Goal: Communication & Community: Answer question/provide support

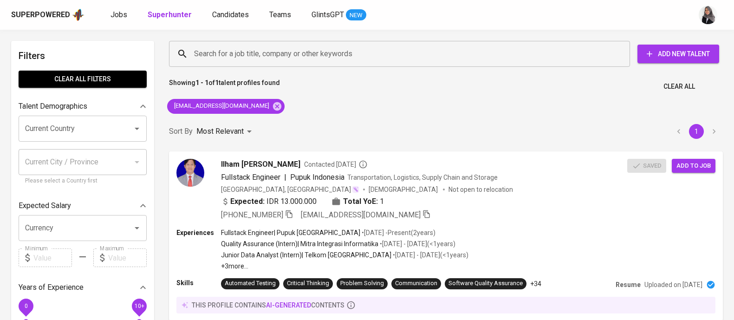
click at [116, 15] on span "Jobs" at bounding box center [118, 14] width 17 height 9
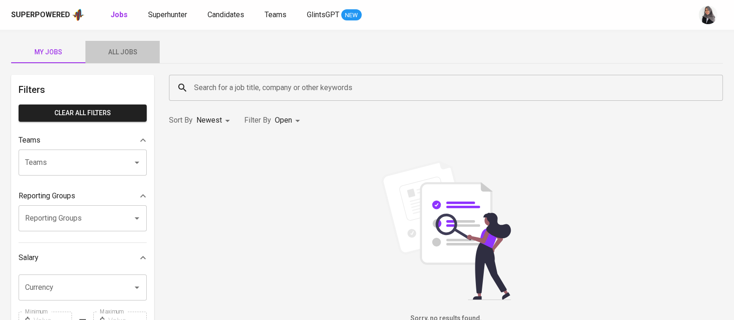
click at [122, 52] on span "All Jobs" at bounding box center [122, 52] width 63 height 12
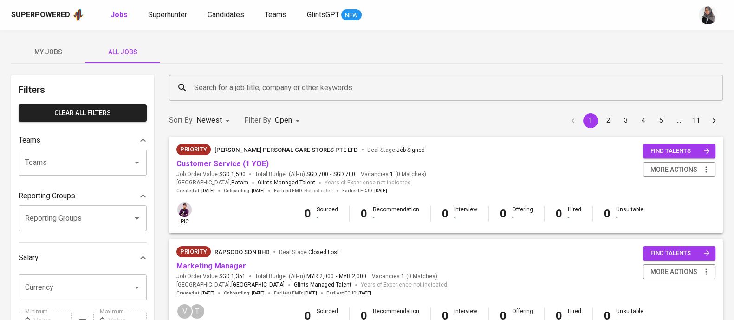
click at [274, 90] on input "Search for a job title, company or other keywords" at bounding box center [448, 88] width 513 height 18
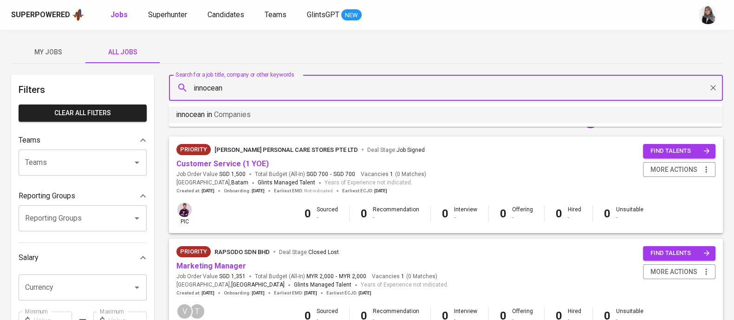
click at [299, 113] on li "innocean in Companies" at bounding box center [445, 114] width 554 height 17
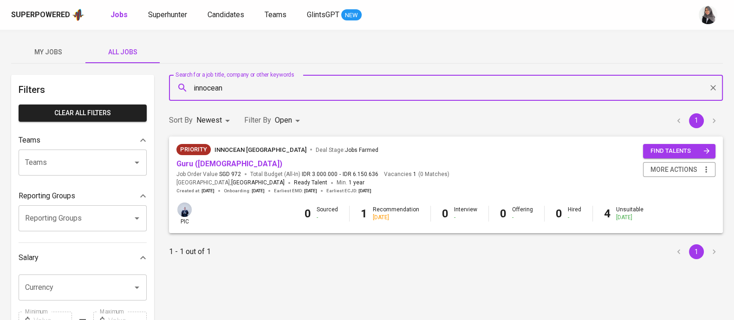
type input "innocean"
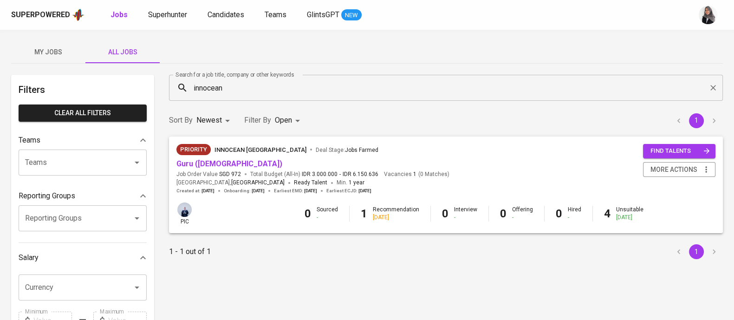
click at [382, 156] on div "Priority Innocean Indonesia Deal Stage : Jobs Farmed" at bounding box center [312, 151] width 273 height 15
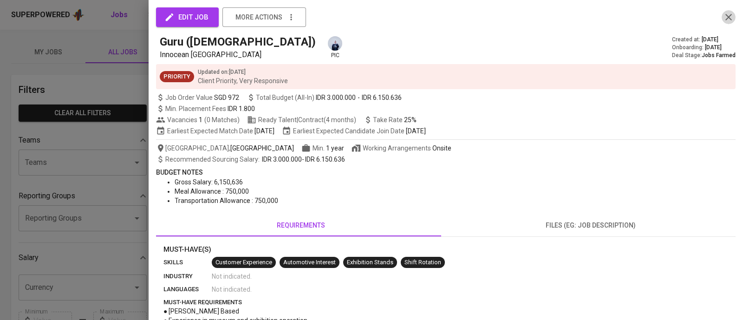
click at [725, 15] on icon "button" at bounding box center [728, 17] width 6 height 6
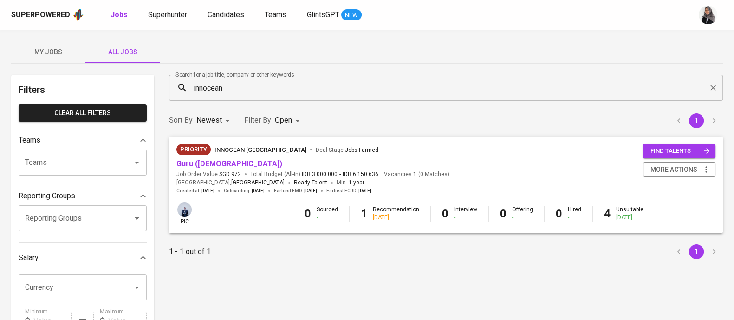
click at [488, 163] on div "Priority Innocean Indonesia Deal Stage : Jobs Farmed Guru (Female) Job Order Va…" at bounding box center [445, 169] width 539 height 50
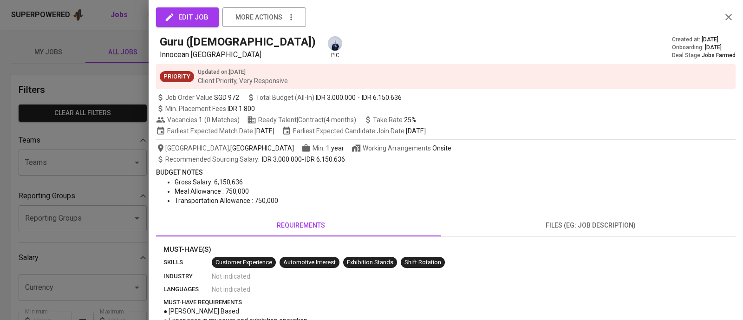
click at [107, 45] on div at bounding box center [371, 160] width 743 height 320
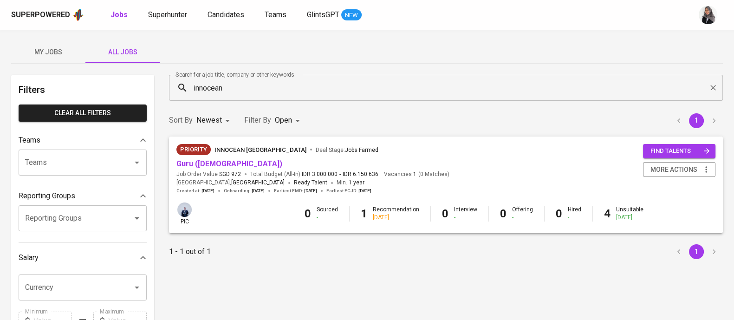
click at [202, 162] on link "Guru (Female)" at bounding box center [229, 163] width 106 height 9
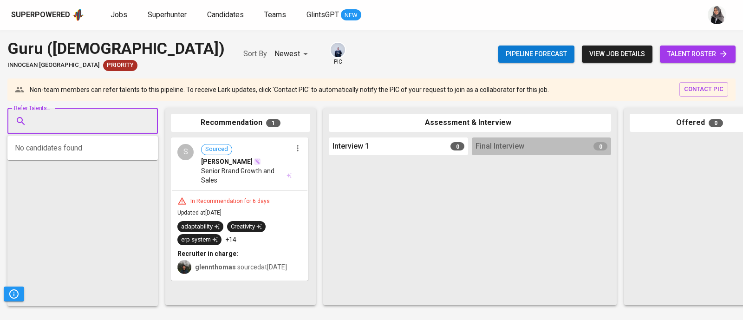
click at [81, 120] on input "Refer Talents..." at bounding box center [78, 121] width 97 height 18
paste input "[EMAIL_ADDRESS][DOMAIN_NAME]"
type input "[EMAIL_ADDRESS][DOMAIN_NAME]"
click at [79, 125] on input "[EMAIL_ADDRESS][DOMAIN_NAME]" at bounding box center [78, 121] width 97 height 18
click at [32, 120] on input "[EMAIL_ADDRESS][DOMAIN_NAME]" at bounding box center [78, 121] width 97 height 18
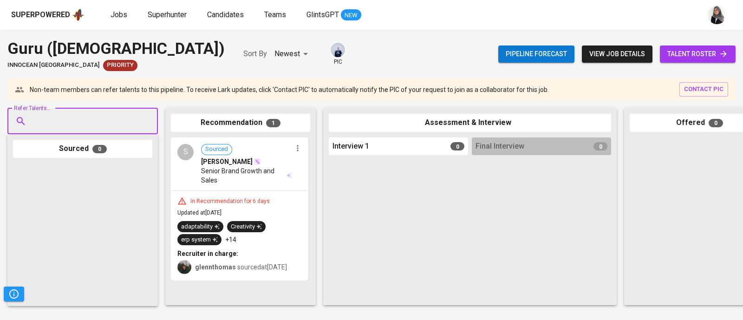
type input "e"
click at [93, 114] on input "Refer Talents..." at bounding box center [78, 121] width 97 height 18
paste input "[EMAIL_ADDRESS][DOMAIN_NAME]"
type input "[EMAIL_ADDRESS][DOMAIN_NAME]"
click at [73, 145] on span "[PERSON_NAME]" at bounding box center [64, 146] width 51 height 9
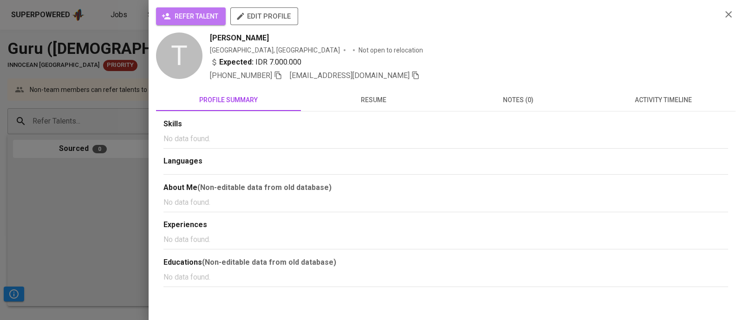
click at [200, 15] on span "refer talent" at bounding box center [190, 17] width 55 height 12
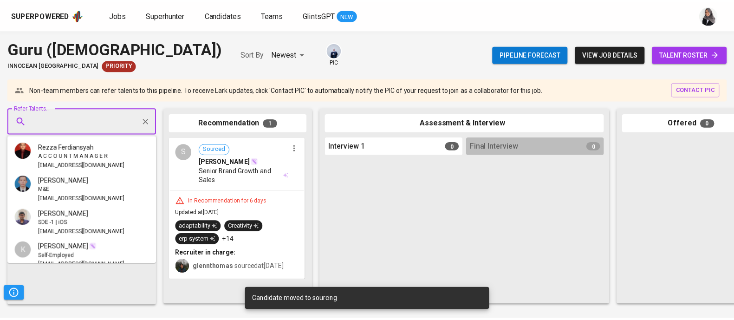
scroll to position [234, 0]
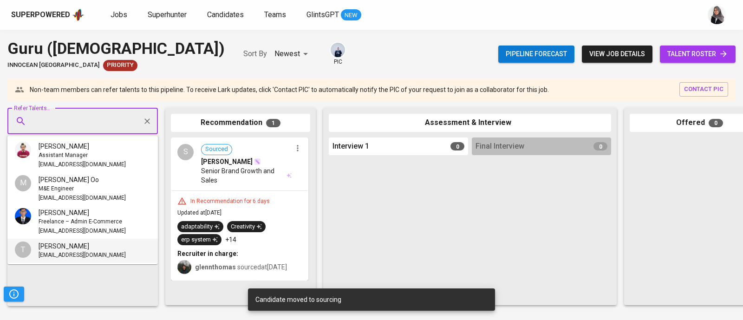
click at [45, 123] on input "Refer Talents..." at bounding box center [78, 121] width 97 height 18
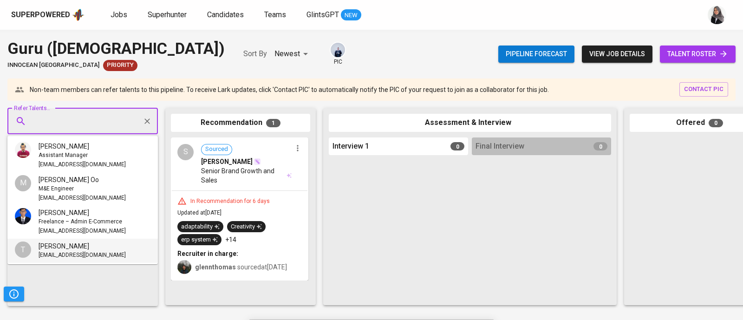
paste input "[EMAIL_ADDRESS][DOMAIN_NAME]"
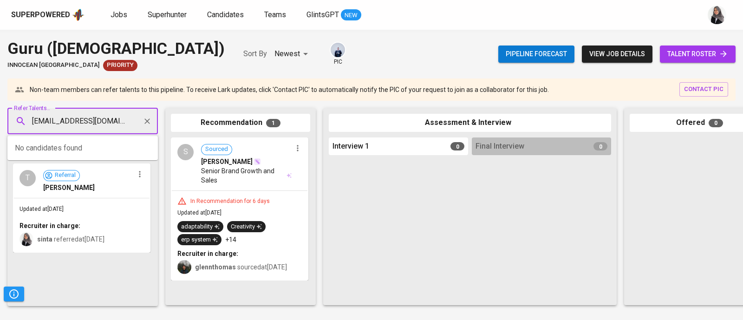
type input "[EMAIL_ADDRESS][DOMAIN_NAME]"
click at [61, 141] on li "B Bela Larisa belalarisaa@gmail.com" at bounding box center [82, 152] width 150 height 24
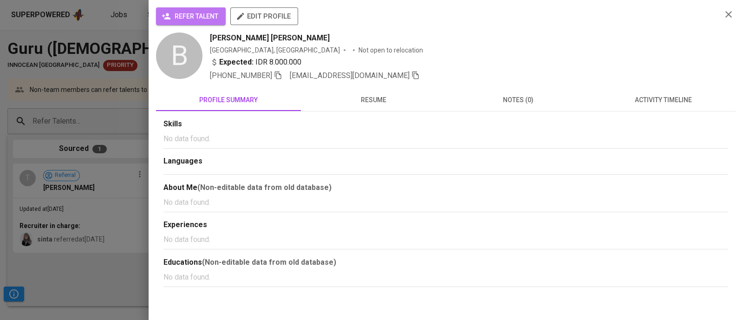
click at [187, 18] on span "refer talent" at bounding box center [190, 17] width 55 height 12
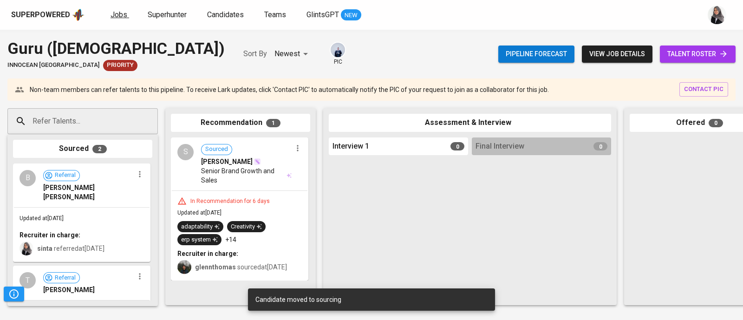
click at [123, 17] on span "Jobs" at bounding box center [118, 14] width 17 height 9
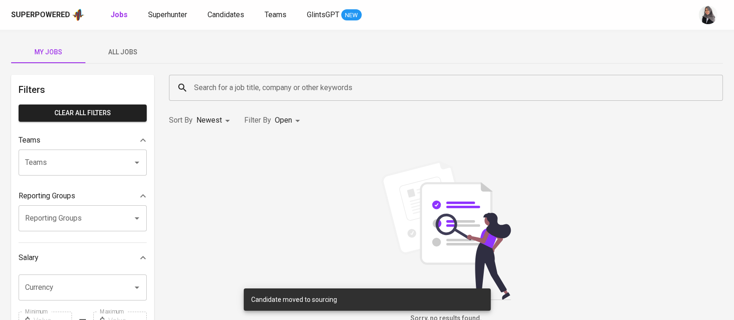
drag, startPoint x: 128, startPoint y: 51, endPoint x: 259, endPoint y: 84, distance: 135.7
click at [128, 51] on span "All Jobs" at bounding box center [122, 52] width 63 height 12
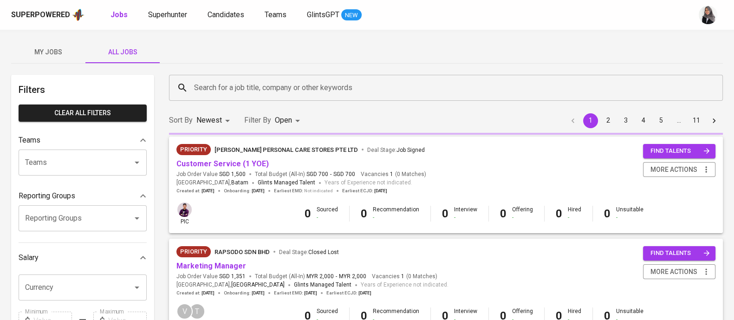
click at [267, 85] on input "Search for a job title, company or other keywords" at bounding box center [448, 88] width 513 height 18
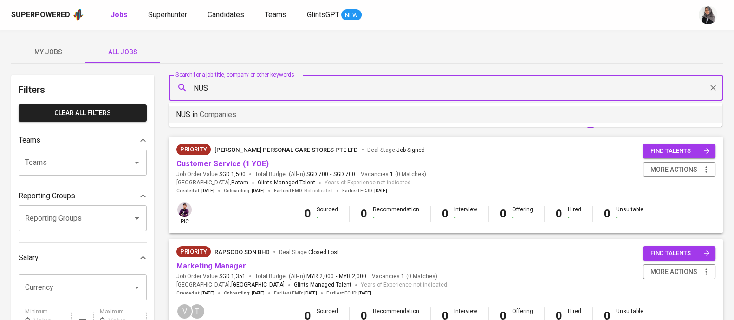
click at [249, 112] on li "NUS in Companies" at bounding box center [445, 114] width 554 height 17
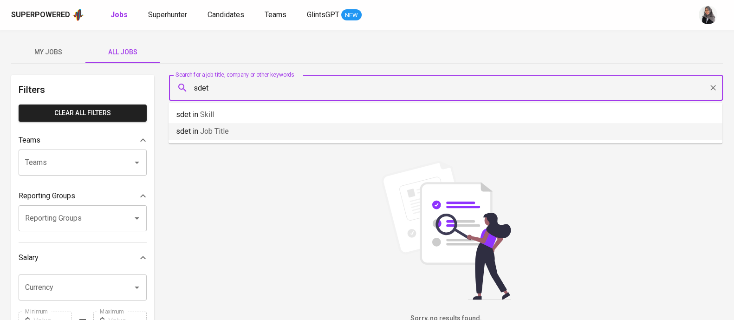
click at [242, 131] on li "sdet in Job title" at bounding box center [445, 131] width 554 height 17
type input "s"
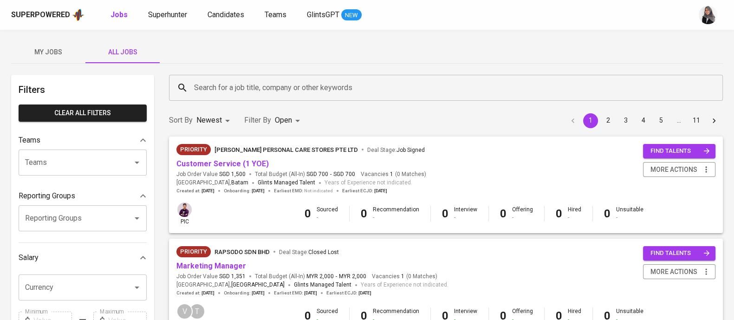
click at [179, 45] on div "My Jobs All Jobs" at bounding box center [366, 52] width 711 height 22
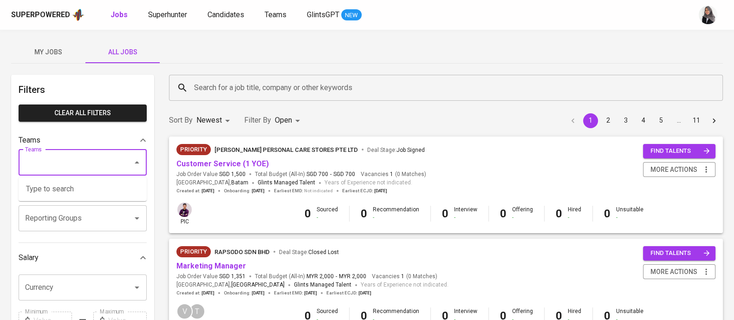
click at [75, 163] on input "Teams" at bounding box center [70, 163] width 94 height 18
click at [72, 184] on li "Pod Annisa" at bounding box center [83, 189] width 128 height 17
type input "nisa"
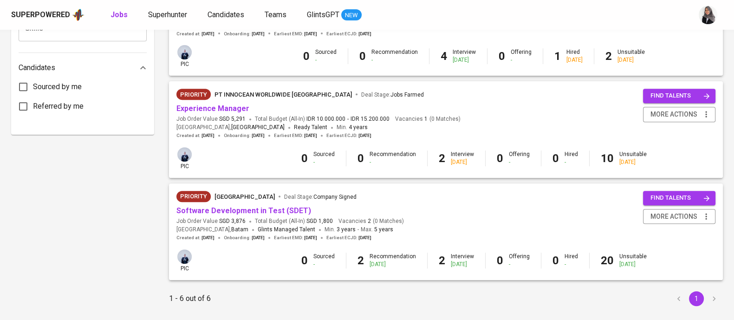
scroll to position [468, 0]
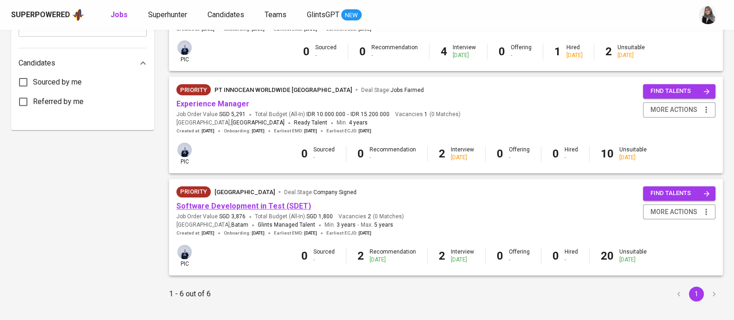
click at [274, 202] on link "Software Development in Test (SDET)" at bounding box center [243, 205] width 135 height 9
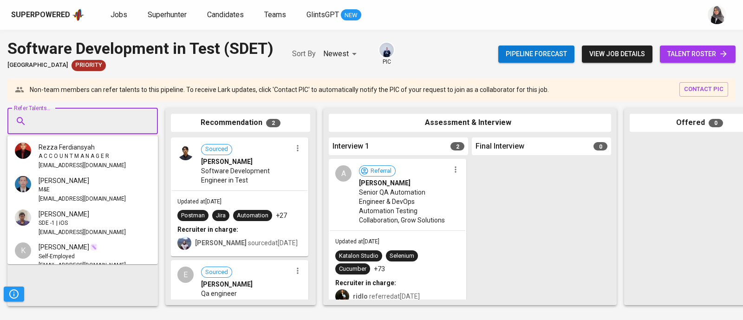
click at [82, 120] on input "Refer Talents..." at bounding box center [78, 121] width 97 height 18
paste input "yahakim419@gmail.com"
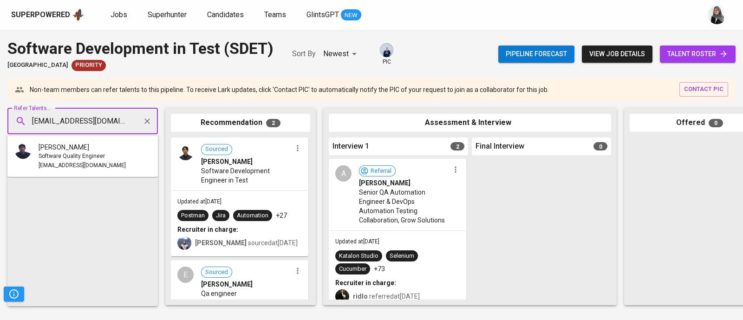
type input "yahakim419@gmail.com"
click at [69, 155] on span "Software Quality Engineer" at bounding box center [72, 156] width 66 height 9
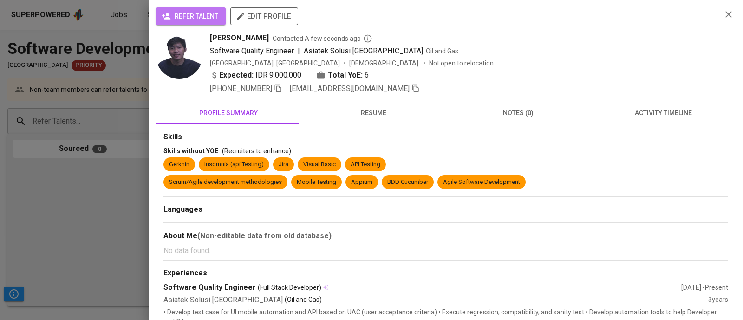
click at [200, 13] on span "refer talent" at bounding box center [190, 17] width 55 height 12
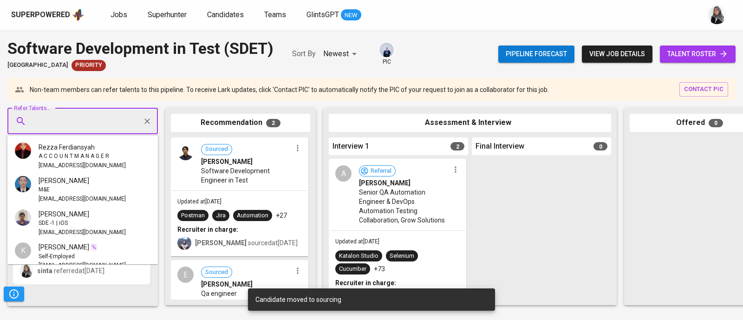
click at [83, 116] on input "Refer Talents..." at bounding box center [78, 121] width 97 height 18
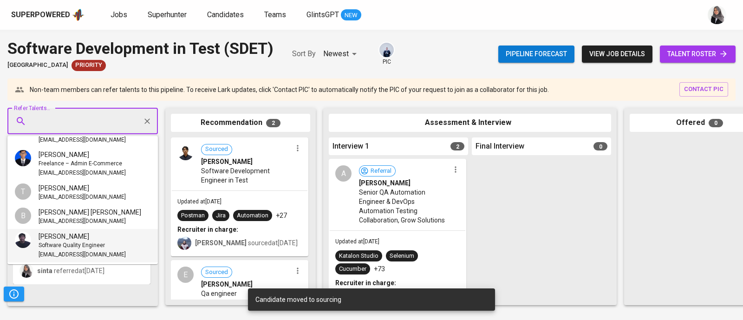
paste input "[EMAIL_ADDRESS][DOMAIN_NAME]"
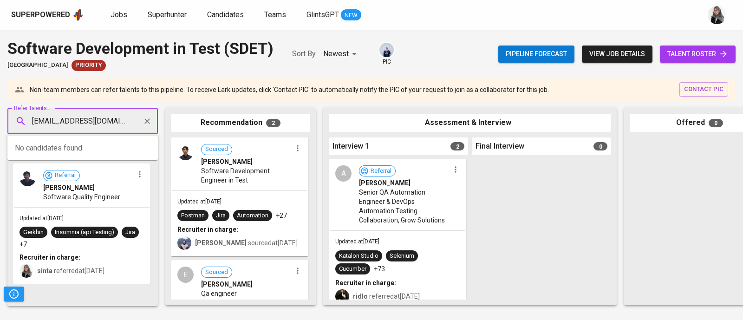
type input "[EMAIL_ADDRESS][DOMAIN_NAME]"
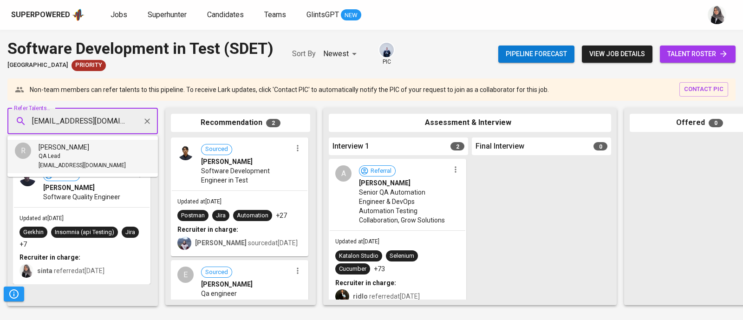
click at [75, 150] on span "[PERSON_NAME]" at bounding box center [64, 146] width 51 height 9
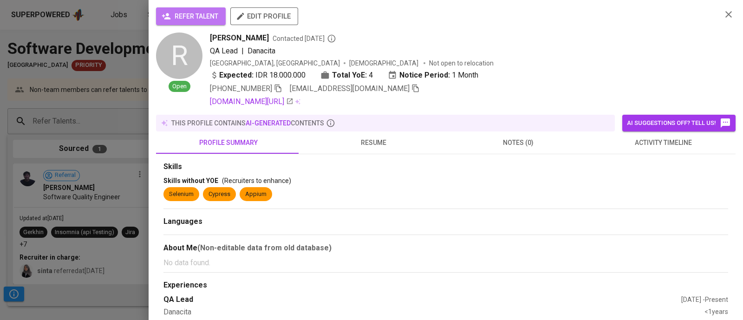
click at [209, 22] on span "refer talent" at bounding box center [190, 17] width 55 height 12
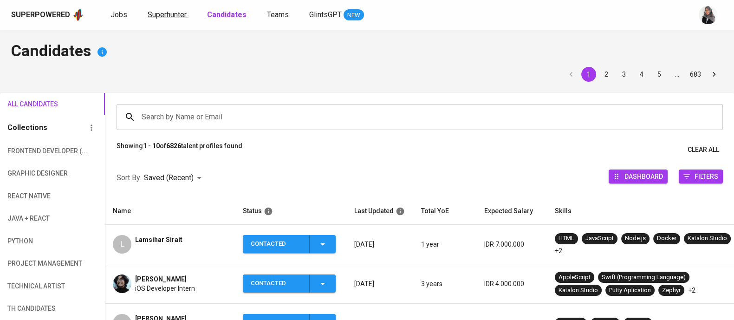
click at [155, 14] on span "Superhunter" at bounding box center [167, 14] width 39 height 9
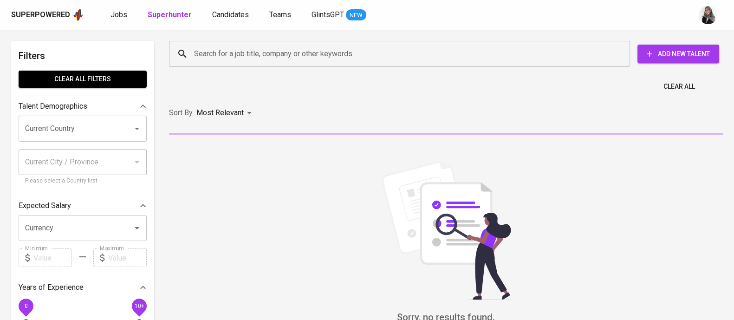
click at [245, 58] on input "Search for a job title, company or other keywords" at bounding box center [402, 54] width 420 height 18
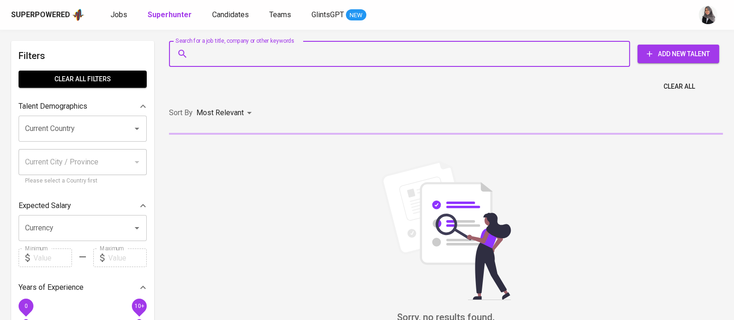
paste input "[EMAIL_ADDRESS][DOMAIN_NAME]"
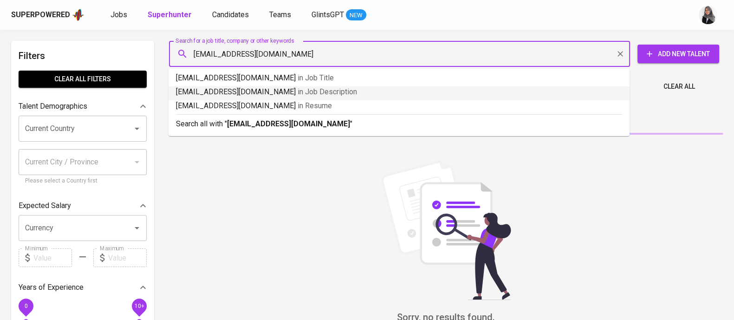
type input "[EMAIL_ADDRESS][DOMAIN_NAME]"
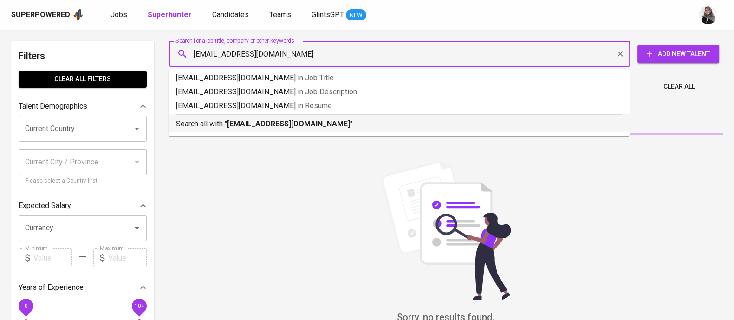
click at [295, 128] on b "[EMAIL_ADDRESS][DOMAIN_NAME]" at bounding box center [288, 123] width 123 height 9
click at [684, 53] on span "Add New Talent" at bounding box center [678, 54] width 67 height 12
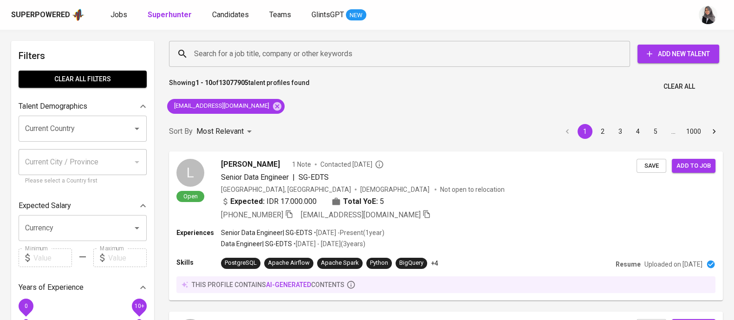
click at [694, 59] on span "Add New Talent" at bounding box center [678, 54] width 67 height 12
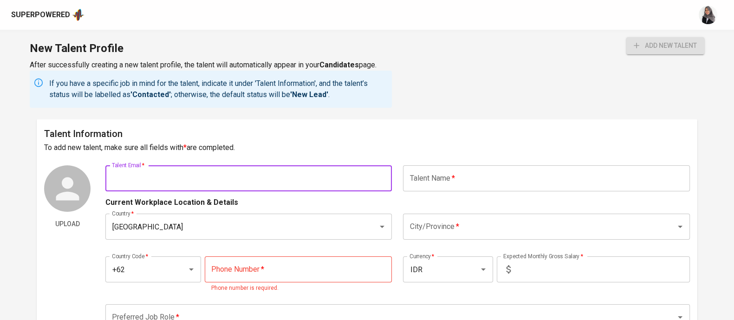
click at [174, 181] on input "text" at bounding box center [248, 178] width 286 height 26
paste input "[EMAIL_ADDRESS][DOMAIN_NAME]"
type input "[EMAIL_ADDRESS][DOMAIN_NAME]"
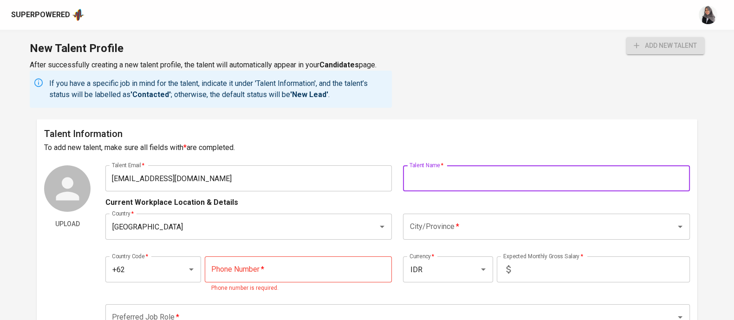
click at [441, 181] on input "text" at bounding box center [546, 178] width 286 height 26
type input "[PERSON_NAME] [PERSON_NAME]"
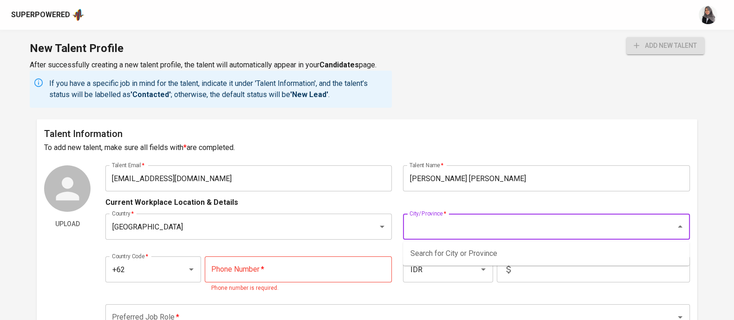
click at [447, 224] on input "City/Province   *" at bounding box center [533, 227] width 252 height 18
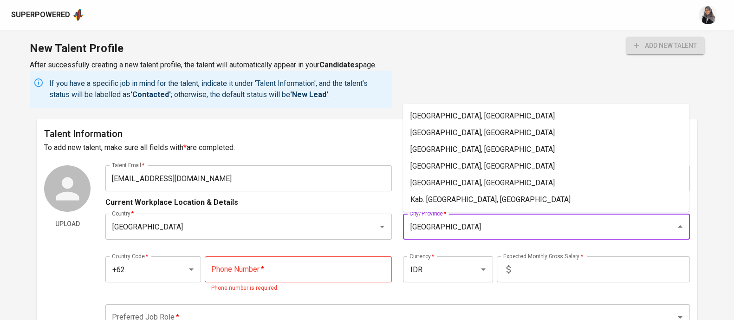
type input "Jakarta"
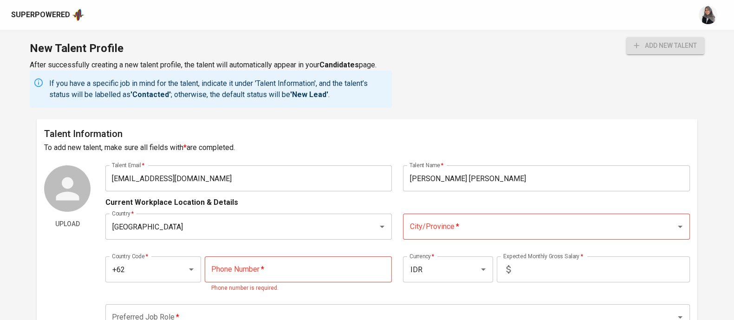
click at [379, 205] on div "Current Workplace Location & Details" at bounding box center [397, 199] width 584 height 17
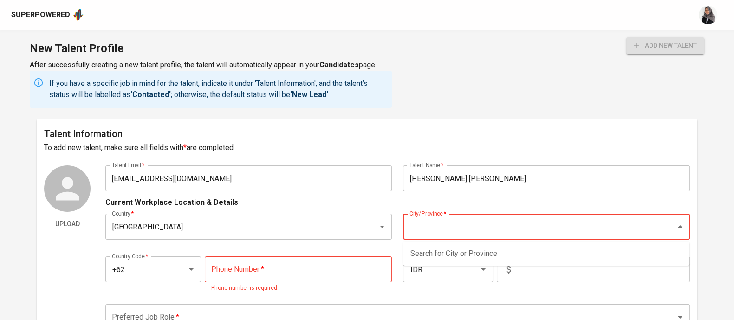
click at [445, 223] on input "City/Province   *" at bounding box center [533, 227] width 252 height 18
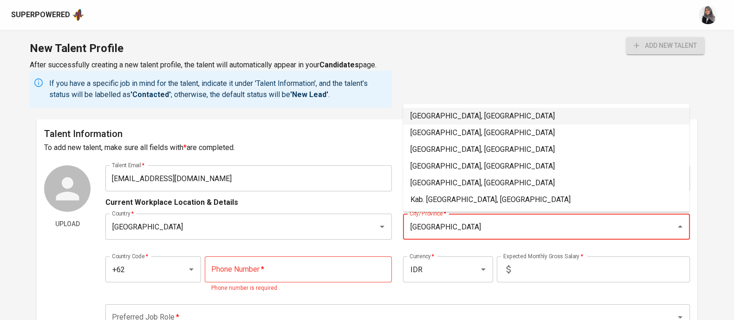
click at [462, 117] on li "Jakarta Selatan, DKI Jakarta" at bounding box center [546, 116] width 286 height 17
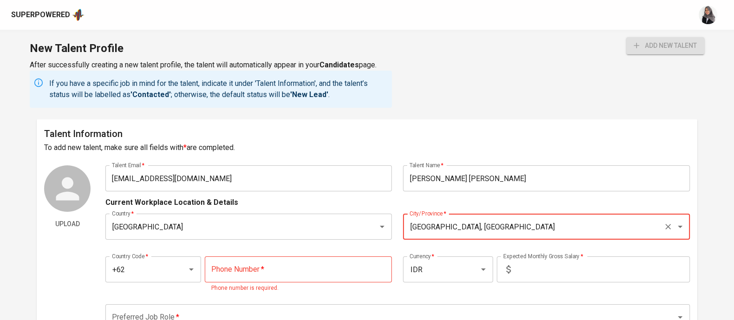
type input "Jakarta Selatan, DKI Jakarta"
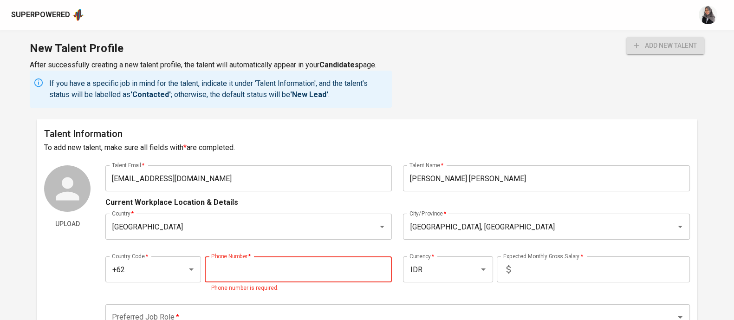
click at [252, 267] on input "tel" at bounding box center [298, 269] width 187 height 26
type input "888-888-888"
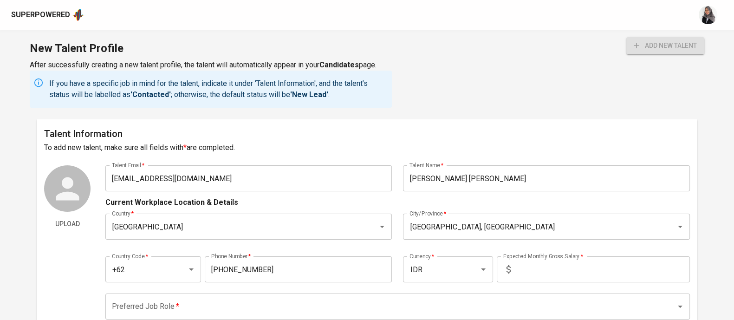
click at [267, 252] on div "Country Code   * +62 Country Code * Phone Number   * 888-888-888 Phone Number *…" at bounding box center [397, 266] width 584 height 43
click at [567, 270] on input "text" at bounding box center [601, 269] width 175 height 26
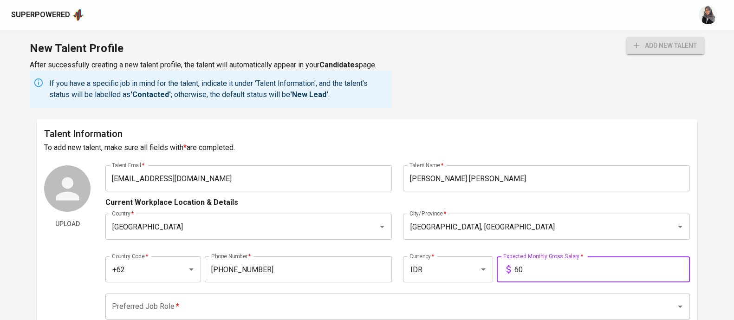
type input "6"
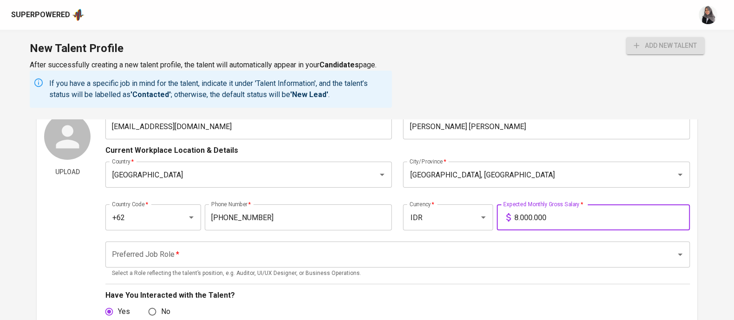
type input "8.000.000"
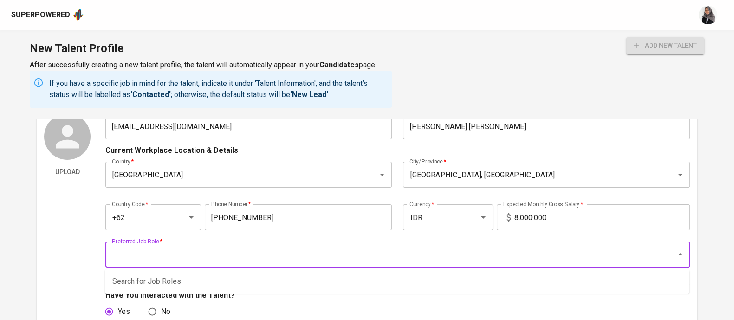
click at [353, 262] on input "Preferred Job Role   *" at bounding box center [385, 254] width 550 height 18
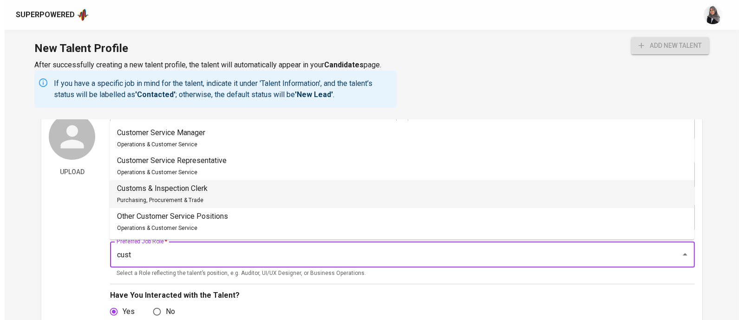
scroll to position [99, 0]
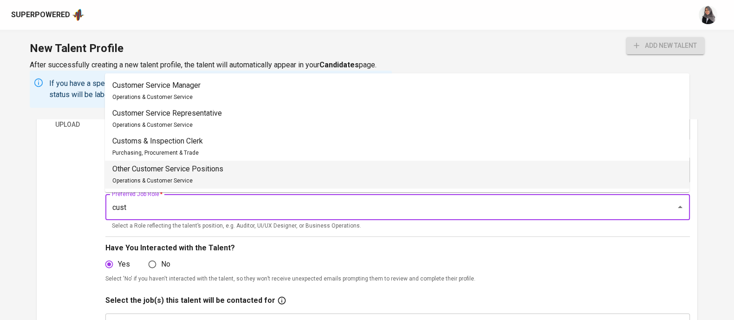
click at [257, 177] on li "Other Customer Service Positions Operations & Customer Service" at bounding box center [397, 175] width 584 height 28
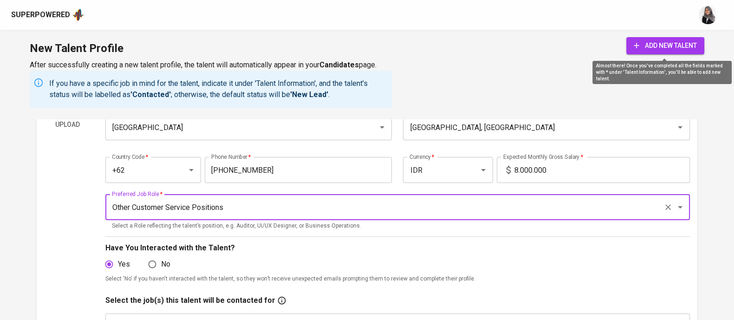
type input "Other Customer Service Positions"
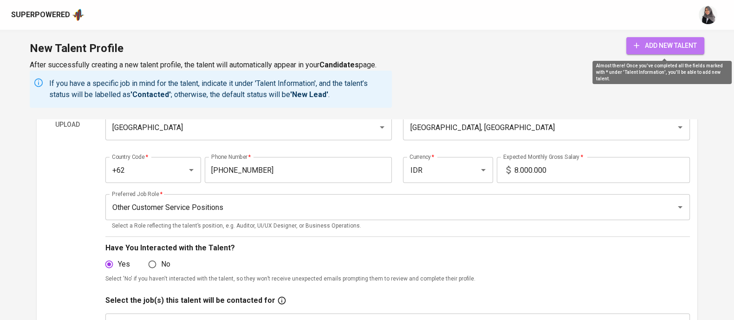
click at [682, 38] on button "add new talent" at bounding box center [665, 45] width 78 height 17
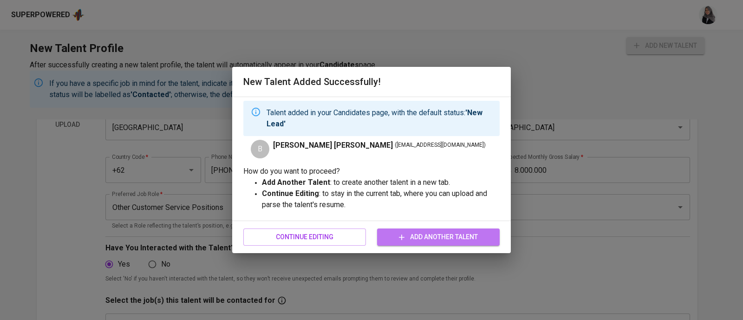
click at [411, 239] on span "Add Another Talent" at bounding box center [438, 237] width 108 height 12
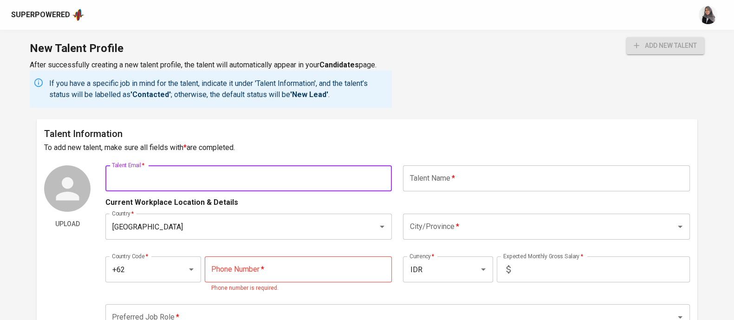
click at [166, 183] on input "text" at bounding box center [248, 178] width 286 height 26
paste input "tiaranggraeni20@gmail.com"
type input "[EMAIL_ADDRESS][DOMAIN_NAME]"
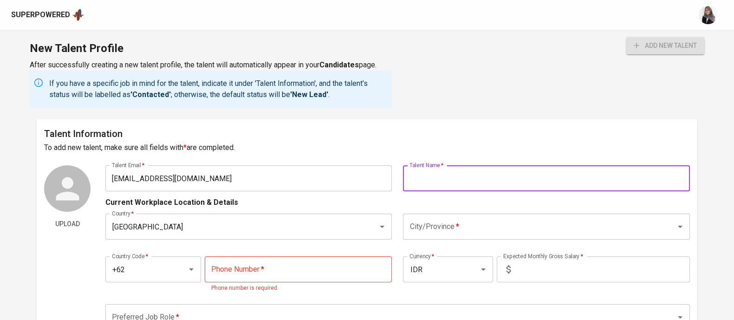
click at [472, 180] on input "text" at bounding box center [546, 178] width 286 height 26
type input "[PERSON_NAME]"
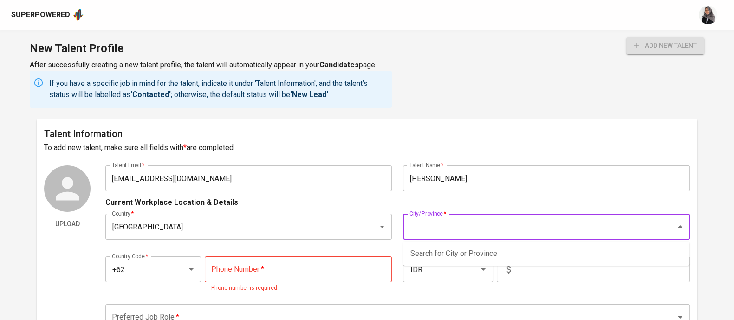
click at [446, 231] on input "City/Province   *" at bounding box center [533, 227] width 252 height 18
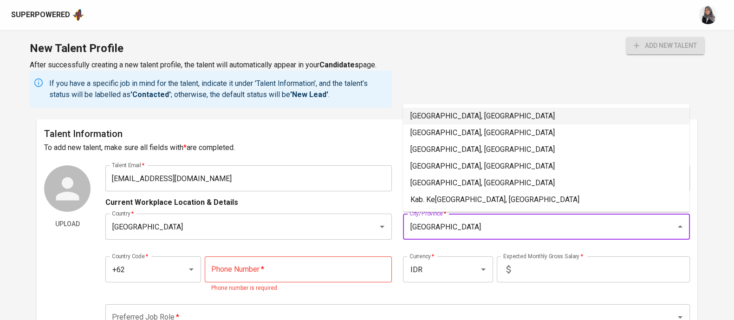
click at [479, 118] on li "Jakarta Selatan, DKI Jakarta" at bounding box center [546, 116] width 286 height 17
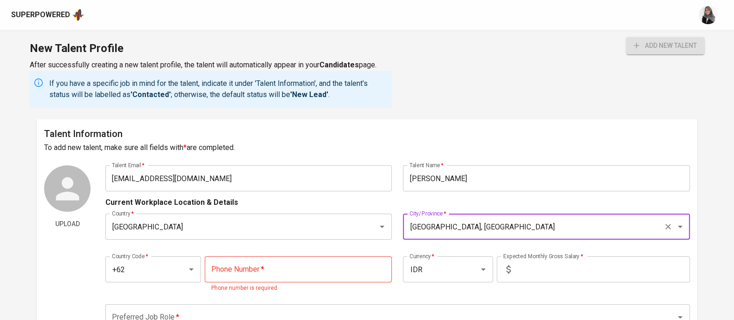
type input "Jakarta Selatan, DKI Jakarta"
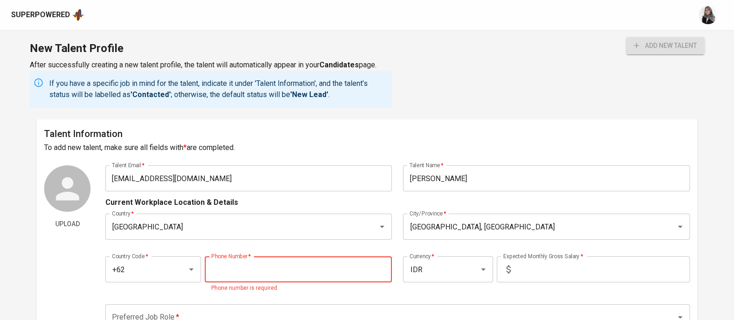
click at [280, 276] on input "tel" at bounding box center [298, 269] width 187 height 26
type input "0"
type input "111-11111111"
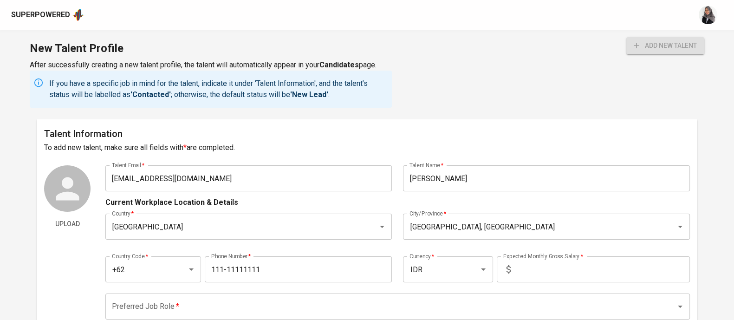
click at [281, 249] on div "Country Code   * +62 Country Code * Phone Number   * 111-11111111 Phone Number …" at bounding box center [397, 266] width 584 height 43
click at [544, 260] on input "text" at bounding box center [601, 269] width 175 height 26
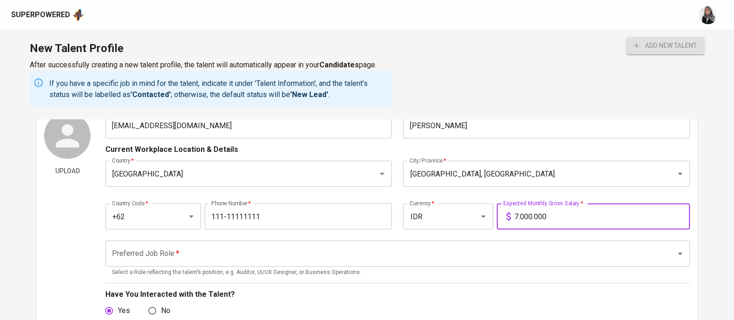
scroll to position [53, 0]
type input "7.000.000"
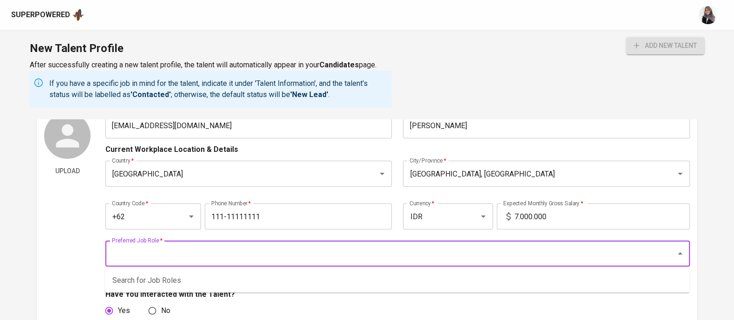
click at [269, 260] on input "Preferred Job Role   *" at bounding box center [385, 254] width 550 height 18
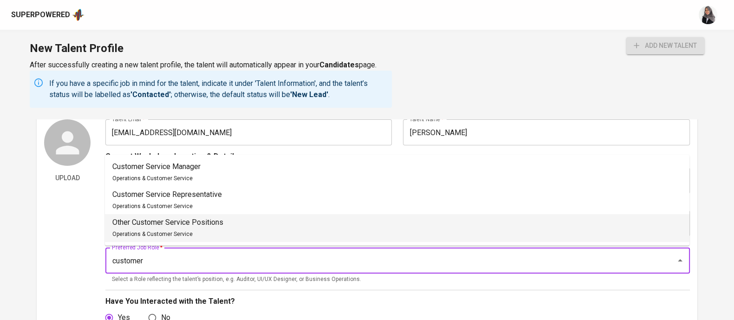
scroll to position [45, 0]
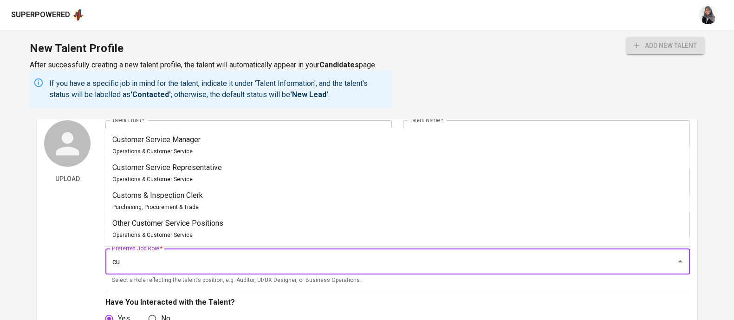
type input "c"
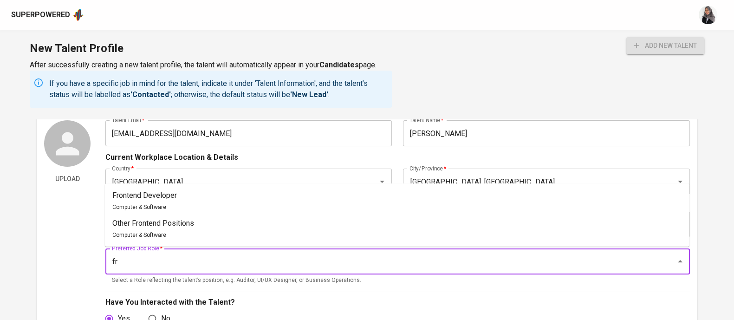
type input "f"
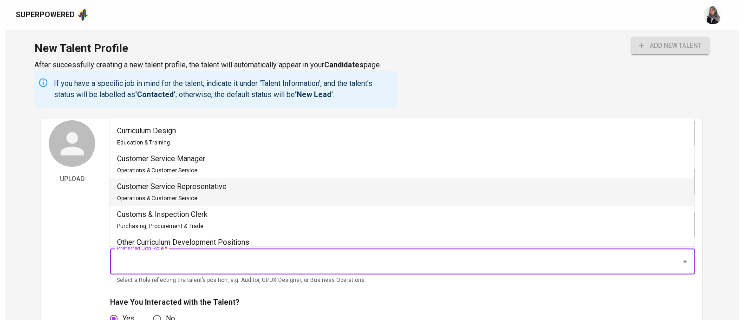
scroll to position [29, 0]
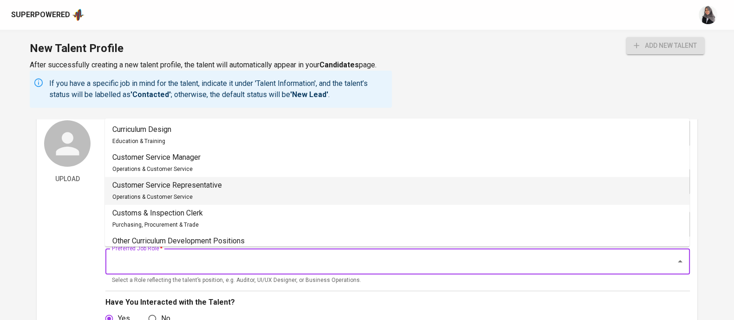
click at [202, 180] on p "Customer Service Representative" at bounding box center [167, 185] width 110 height 11
type input "Customer Service Representative"
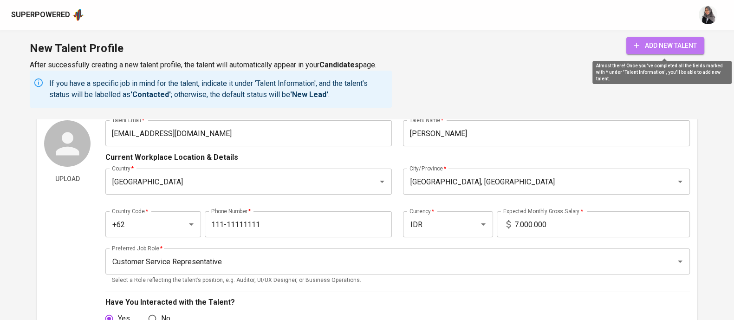
click at [677, 49] on span "add new talent" at bounding box center [664, 46] width 63 height 12
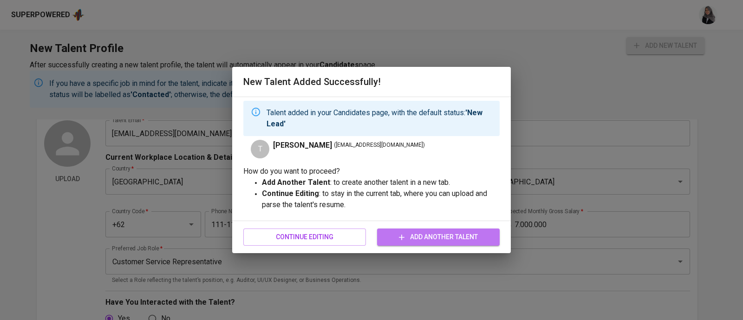
click at [422, 229] on button "Add Another Talent" at bounding box center [438, 236] width 123 height 17
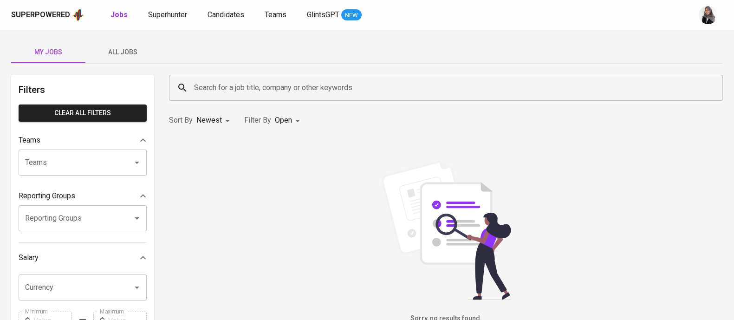
click at [479, 59] on div "My Jobs All Jobs" at bounding box center [366, 52] width 711 height 22
click at [169, 19] on link "Superhunter" at bounding box center [168, 15] width 41 height 12
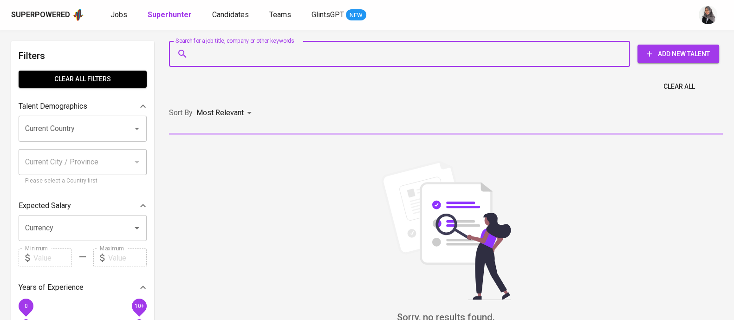
click at [251, 45] on input "Search for a job title, company or other keywords" at bounding box center [402, 54] width 420 height 18
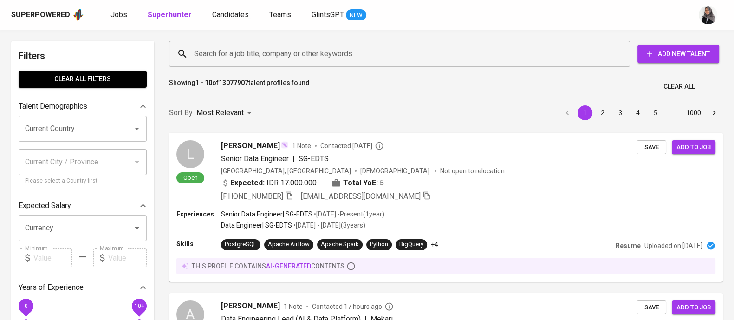
click at [232, 10] on span "Candidates" at bounding box center [230, 14] width 37 height 9
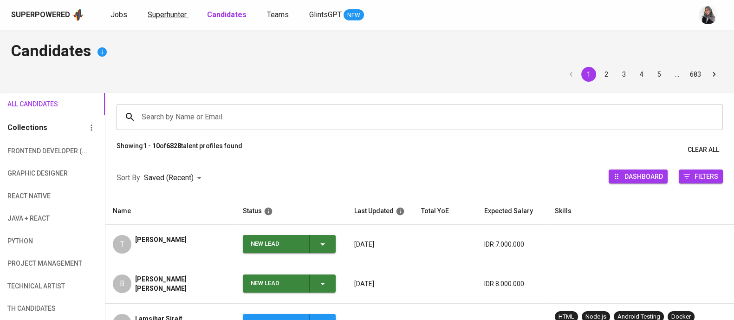
click at [164, 14] on span "Superhunter" at bounding box center [167, 14] width 39 height 9
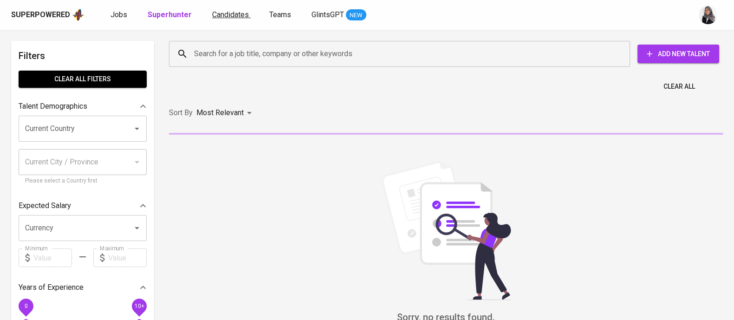
click at [225, 13] on span "Candidates" at bounding box center [230, 14] width 37 height 9
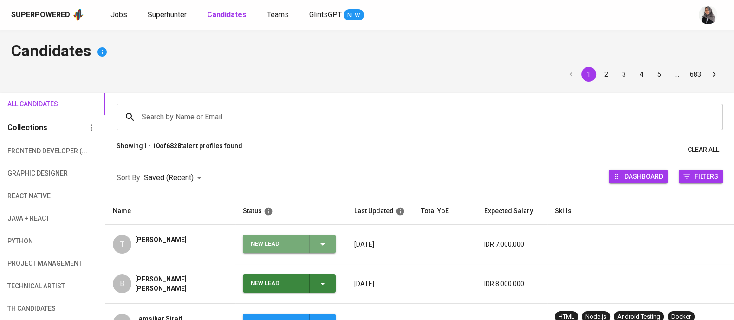
click at [329, 235] on span "New Lead" at bounding box center [288, 244] width 85 height 18
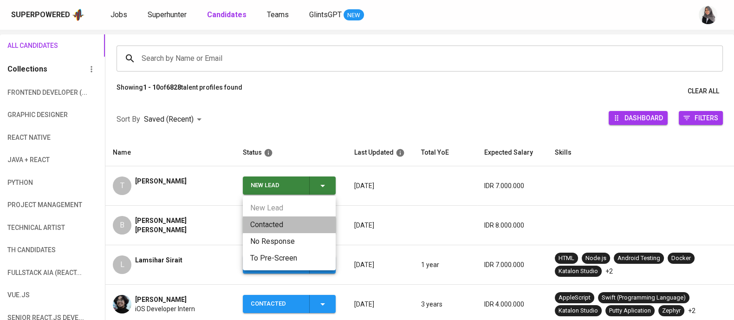
click at [288, 224] on li "Contacted" at bounding box center [289, 224] width 93 height 17
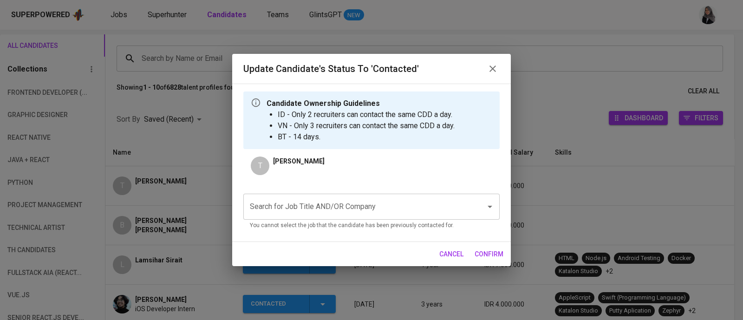
click at [372, 201] on input "Search for Job Title AND/OR Company" at bounding box center [358, 207] width 222 height 18
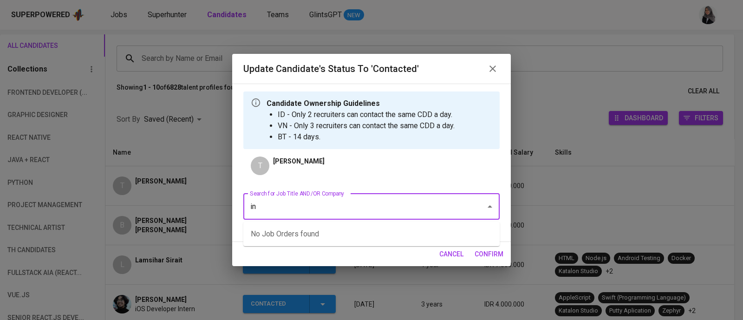
type input "i"
click at [359, 231] on li "Guru ([DEMOGRAPHIC_DATA]) (Innocean [GEOGRAPHIC_DATA])" at bounding box center [371, 234] width 256 height 17
type input "guru"
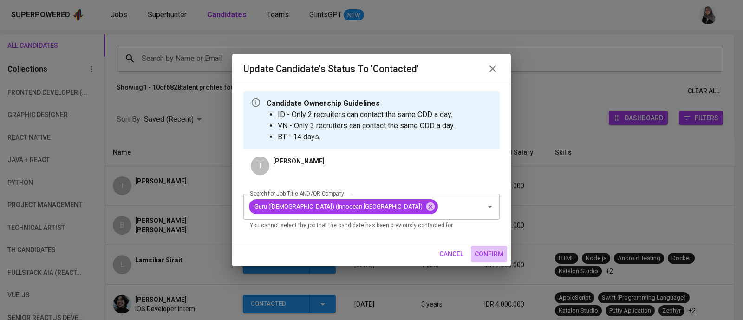
click at [503, 254] on span "confirm" at bounding box center [488, 254] width 29 height 12
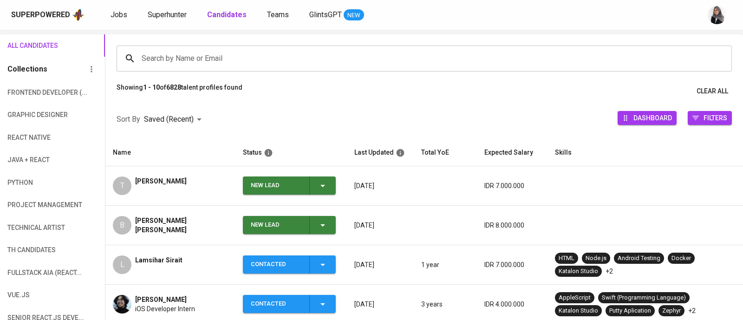
click at [324, 222] on icon "button" at bounding box center [322, 225] width 11 height 11
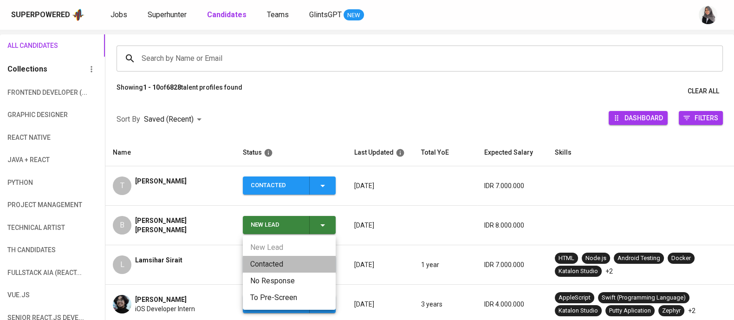
click at [272, 261] on li "Contacted" at bounding box center [289, 264] width 93 height 17
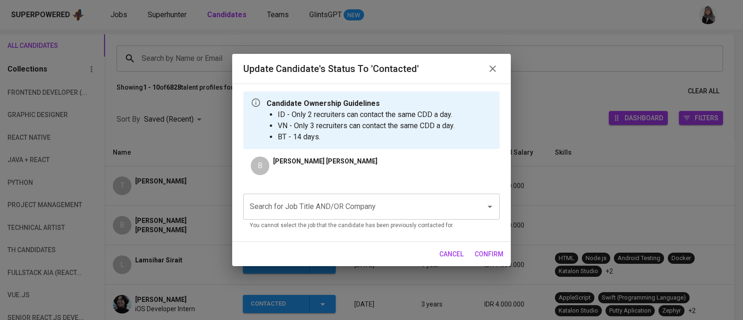
click at [406, 210] on input "Search for Job Title AND/OR Company" at bounding box center [358, 207] width 222 height 18
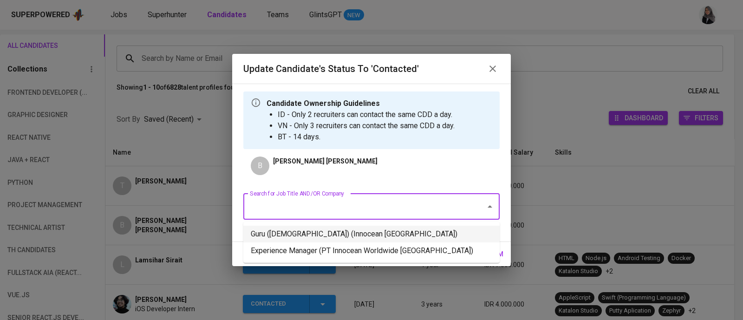
click at [443, 241] on li "Guru ([DEMOGRAPHIC_DATA]) (Innocean [GEOGRAPHIC_DATA])" at bounding box center [371, 234] width 256 height 17
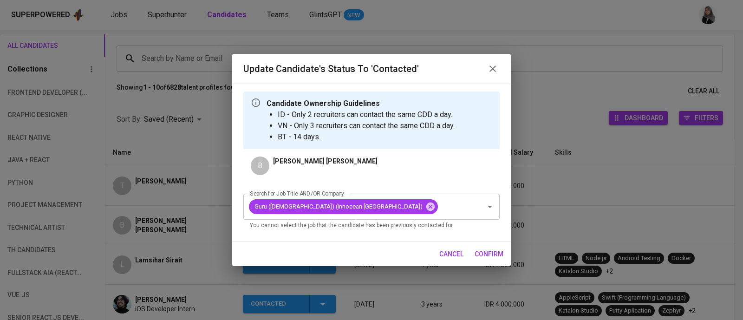
click at [478, 248] on span "confirm" at bounding box center [488, 254] width 29 height 12
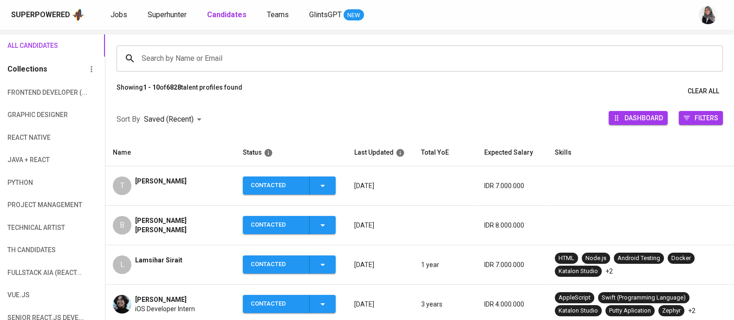
click at [506, 39] on div "Search by Name or Email Search by Name or Email" at bounding box center [419, 58] width 628 height 48
click at [164, 65] on input "Search by Name or Email" at bounding box center [421, 59] width 565 height 18
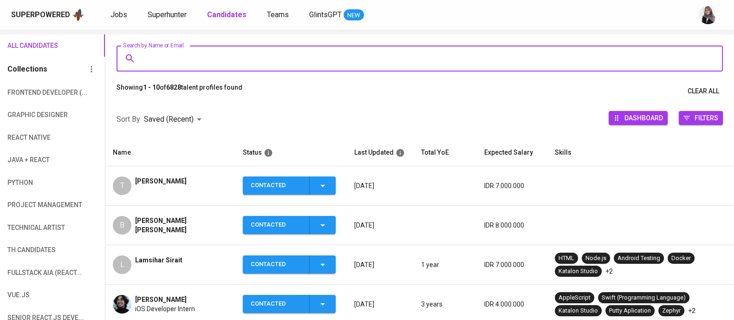
paste input "Yusuf Abdul"
type input "Yusuf Abdul"
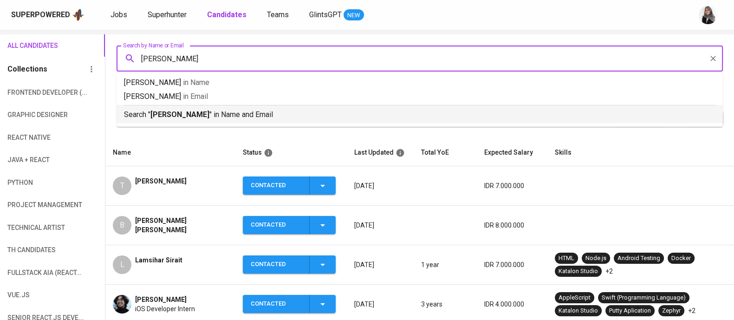
click at [227, 110] on p "Search " Yusuf Abdul " in Name and Email" at bounding box center [419, 114] width 591 height 11
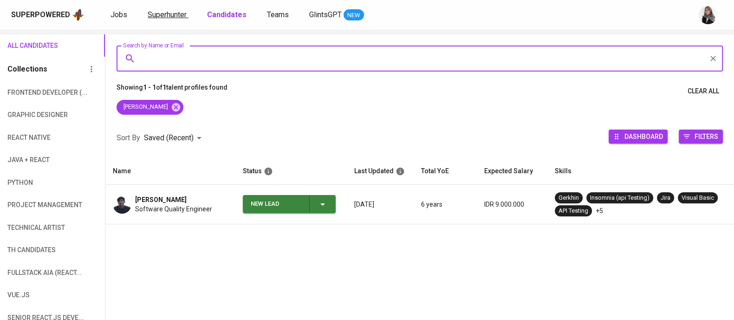
click at [172, 15] on span "Superhunter" at bounding box center [167, 14] width 39 height 9
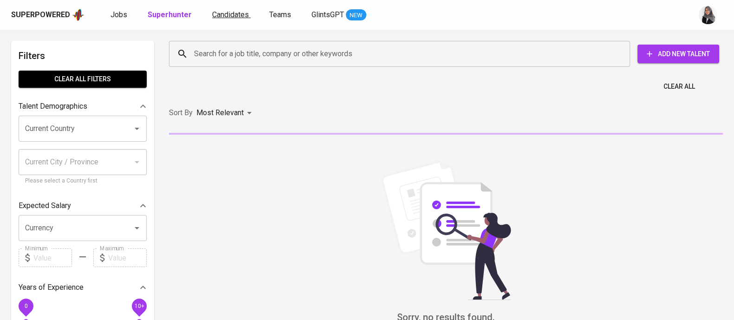
click at [226, 18] on span "Candidates" at bounding box center [230, 14] width 37 height 9
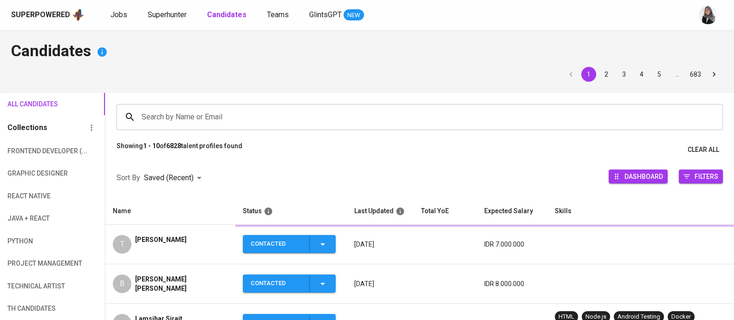
click at [236, 108] on input "Search by Name or Email" at bounding box center [421, 117] width 565 height 18
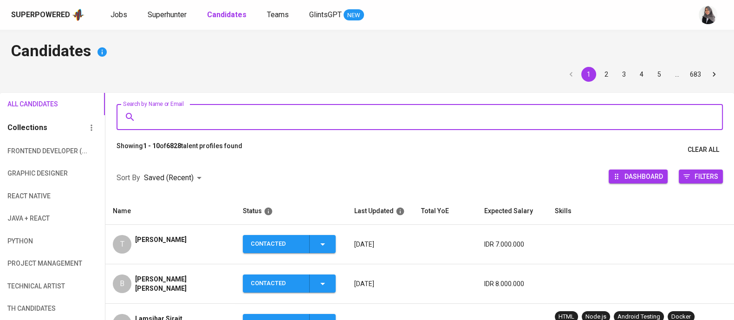
paste input "Yusuf Abdul"
type input "Yusuf Abdul"
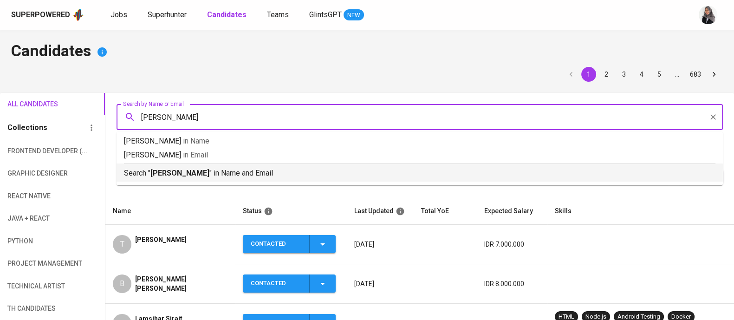
click at [248, 172] on p "Search " Yusuf Abdul " in Name and Email" at bounding box center [419, 173] width 591 height 11
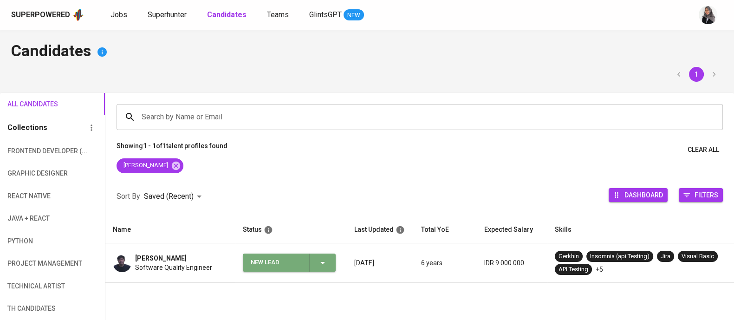
click at [323, 262] on icon "button" at bounding box center [322, 263] width 5 height 2
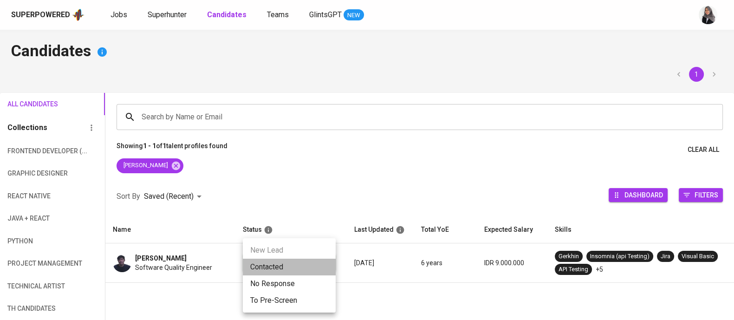
click at [298, 259] on li "Contacted" at bounding box center [289, 266] width 93 height 17
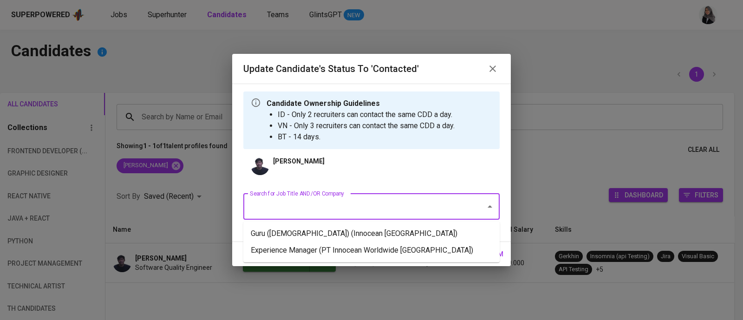
click at [313, 205] on input "Search for Job Title AND/OR Company" at bounding box center [358, 207] width 222 height 18
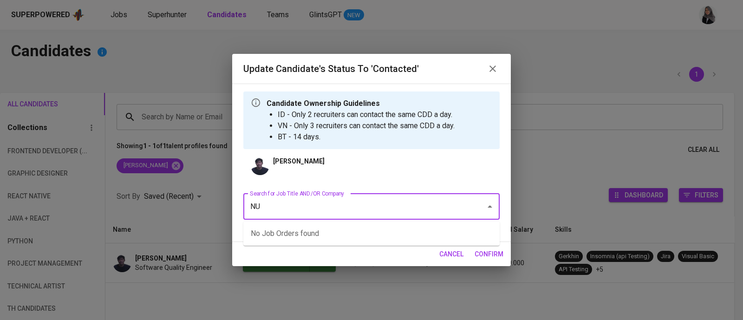
type input "N"
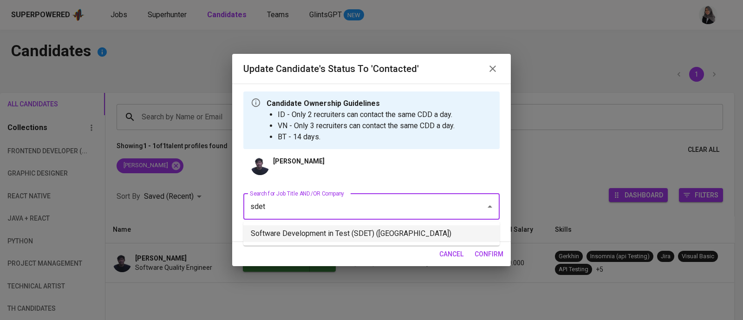
click at [393, 227] on li "Software Development in Test (SDET) (National University of Singapore)" at bounding box center [371, 233] width 256 height 17
type input "sdet"
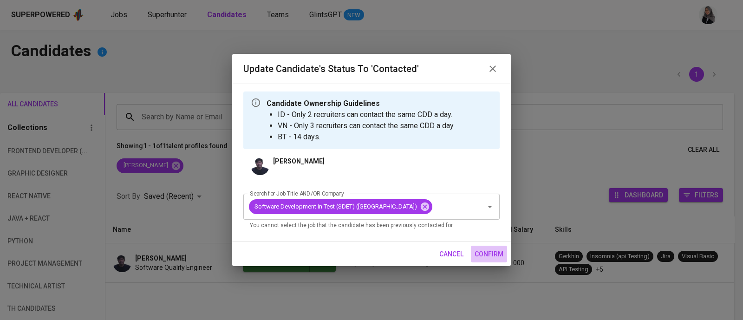
click at [480, 258] on span "confirm" at bounding box center [488, 254] width 29 height 12
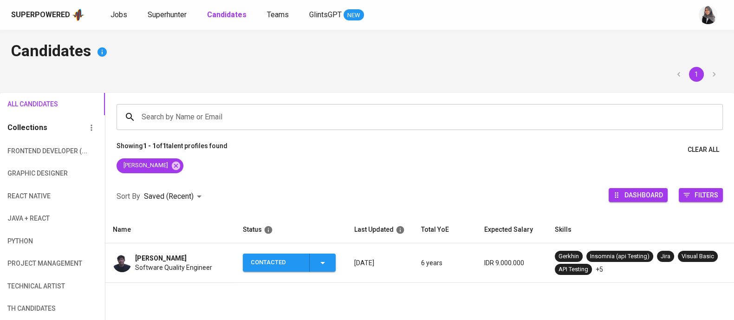
click at [178, 253] on span "Yusuf Abdul Hakim" at bounding box center [161, 257] width 52 height 9
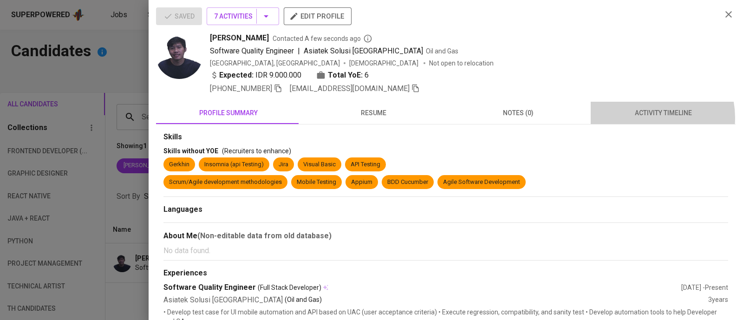
click at [639, 117] on span "activity timeline" at bounding box center [663, 113] width 134 height 12
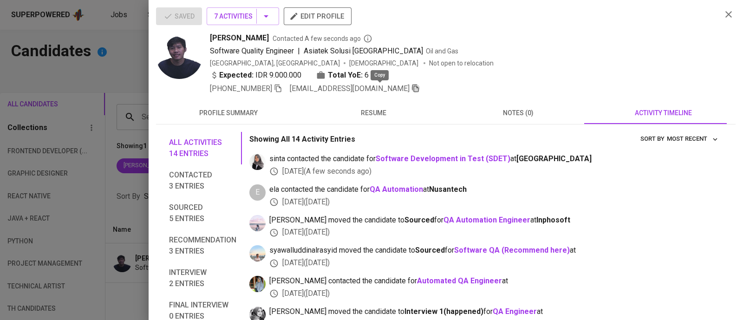
click at [411, 84] on icon "button" at bounding box center [415, 88] width 8 height 8
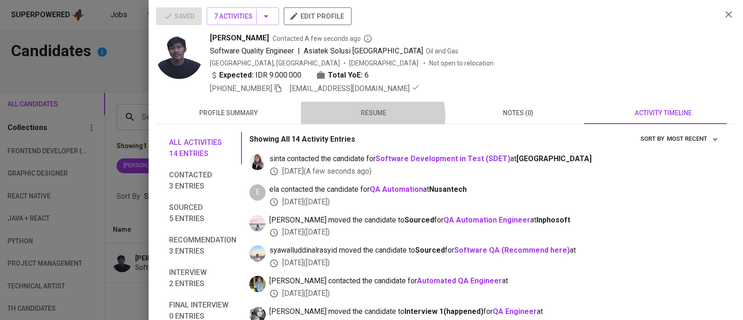
click at [369, 116] on span "resume" at bounding box center [373, 113] width 134 height 12
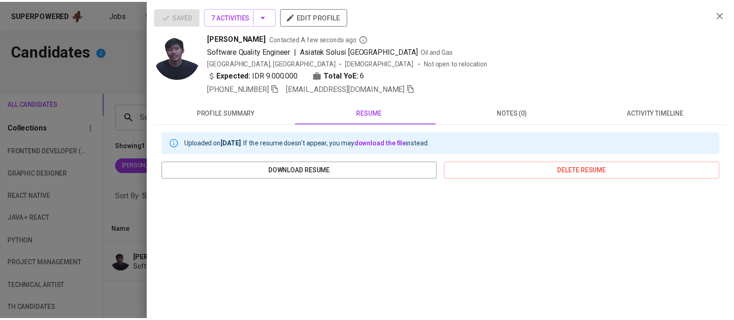
scroll to position [159, 0]
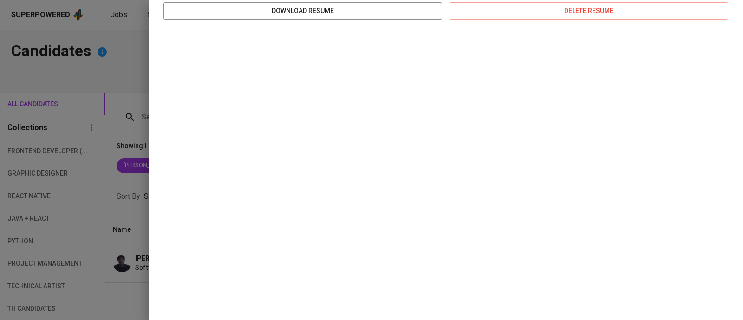
click at [128, 72] on div at bounding box center [371, 160] width 743 height 320
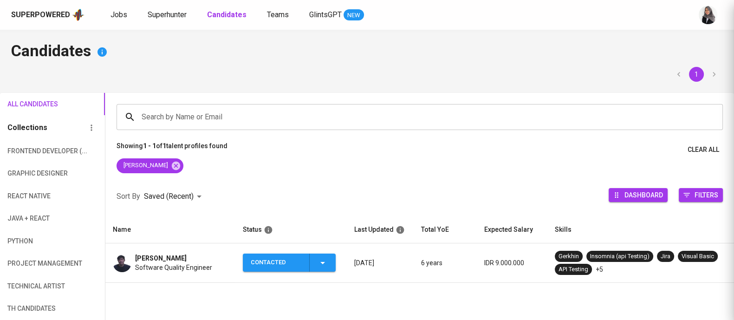
scroll to position [0, 0]
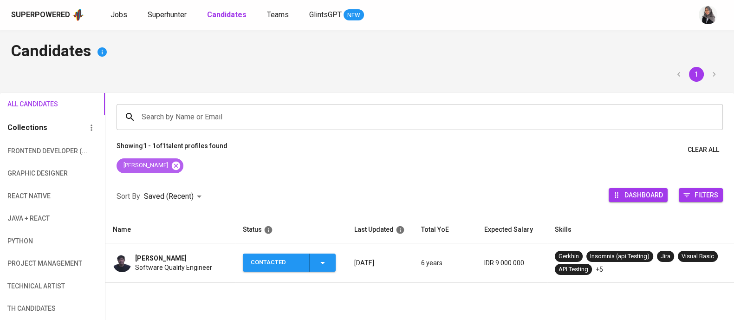
click at [171, 163] on icon at bounding box center [176, 166] width 10 height 10
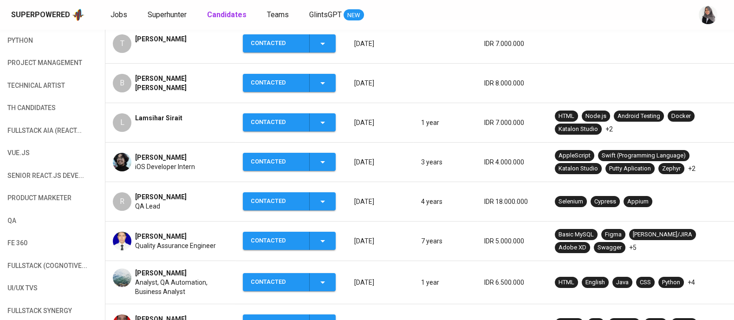
scroll to position [212, 0]
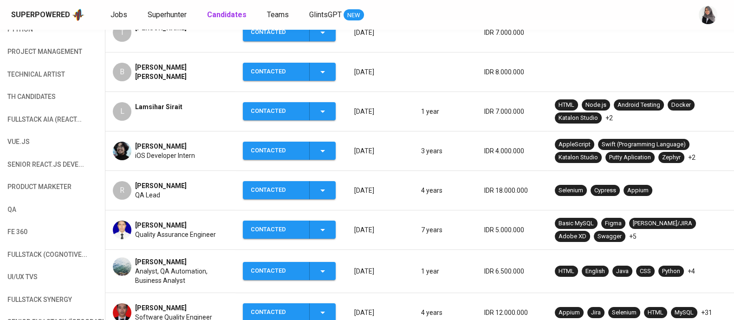
click at [201, 183] on div "R Reyhan Venyutzky QA Lead" at bounding box center [170, 190] width 115 height 19
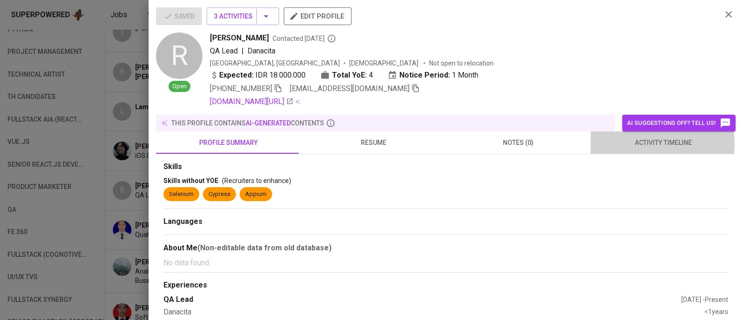
click at [654, 143] on span "activity timeline" at bounding box center [663, 143] width 134 height 12
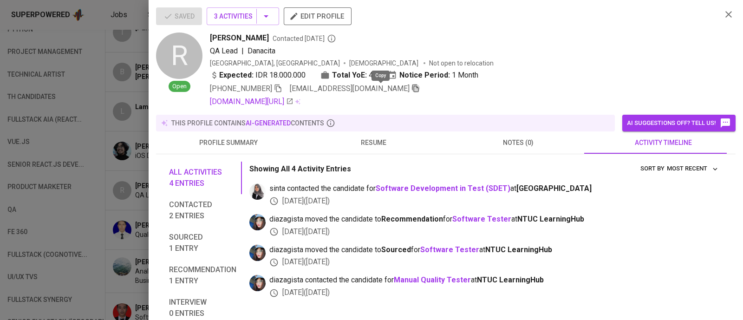
click at [412, 89] on icon "button" at bounding box center [415, 88] width 6 height 8
click at [723, 15] on icon "button" at bounding box center [728, 14] width 11 height 11
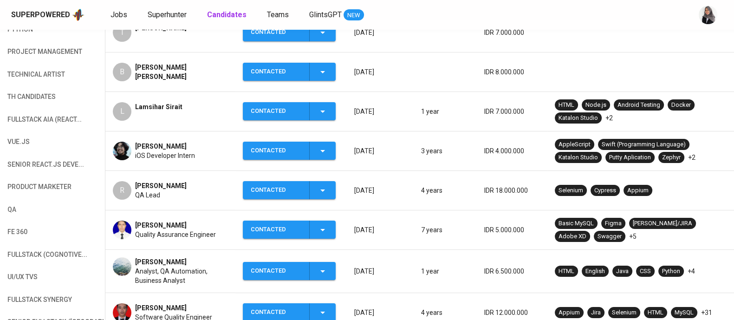
scroll to position [212, 0]
